Goal: Register for event/course

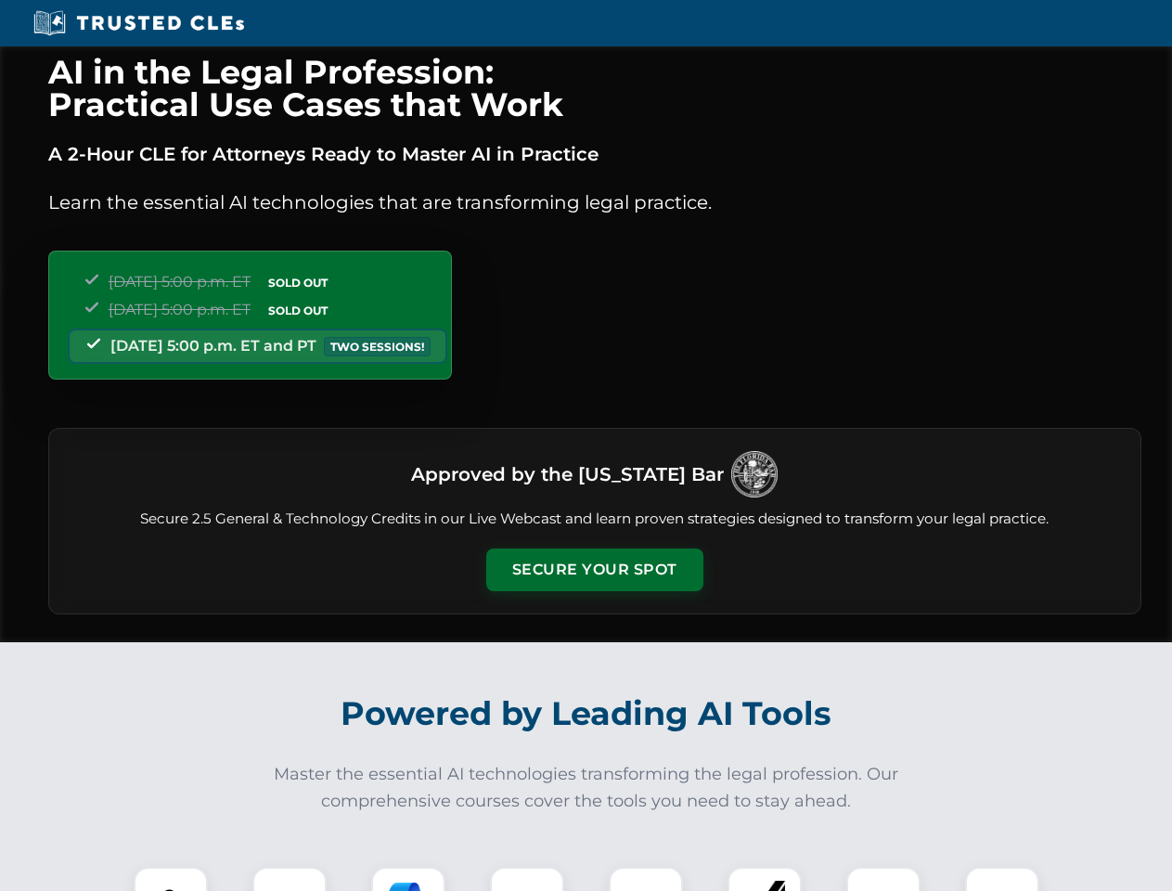
click at [594, 570] on button "Secure Your Spot" at bounding box center [594, 570] width 217 height 43
click at [171, 879] on img at bounding box center [171, 904] width 54 height 54
